Goal: Find specific page/section: Find specific page/section

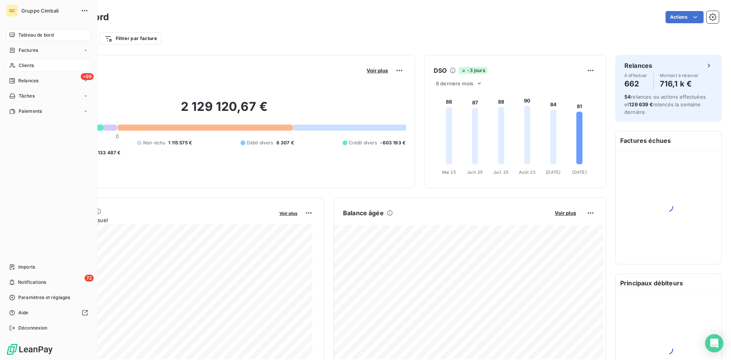
click at [15, 65] on icon at bounding box center [12, 65] width 6 height 6
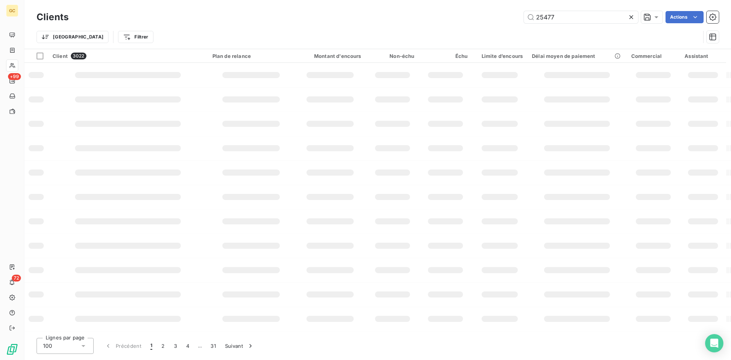
type input "25477"
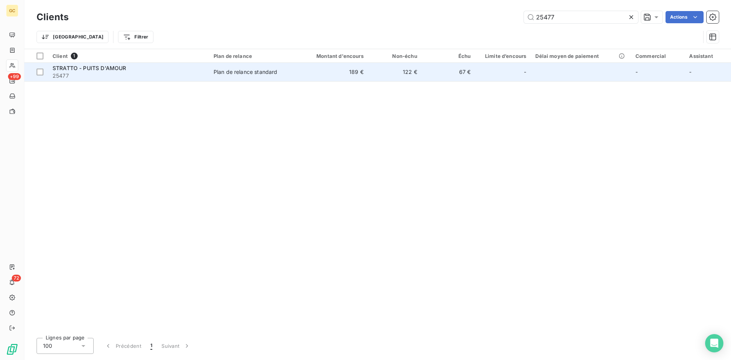
click at [97, 72] on span "25477" at bounding box center [129, 76] width 152 height 8
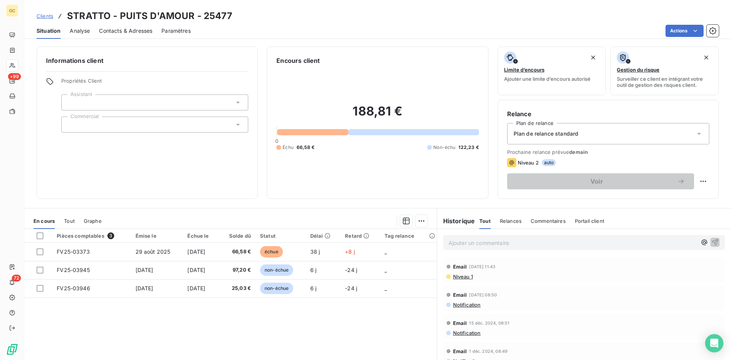
click at [137, 33] on span "Contacts & Adresses" at bounding box center [125, 31] width 53 height 8
